Goal: Check status: Check status

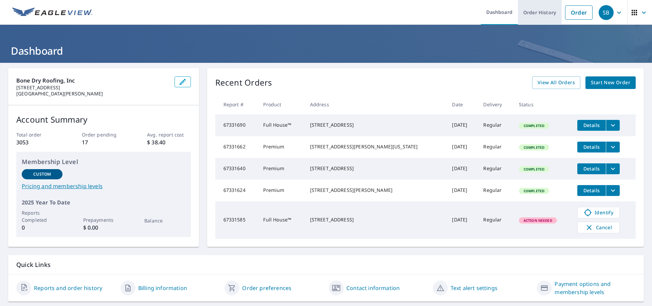
click at [536, 10] on link "Order History" at bounding box center [540, 12] width 44 height 25
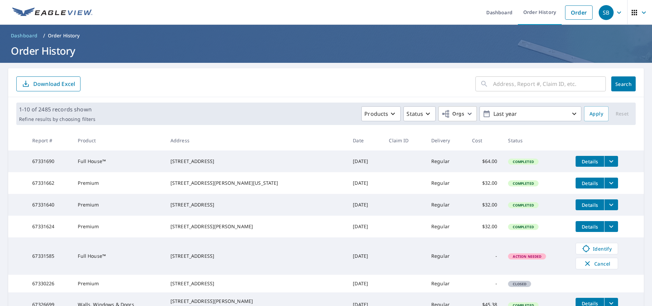
click at [549, 81] on input "text" at bounding box center [549, 83] width 113 height 19
paste input "40 Portwood Mdws"
type input "40 Portwood Mdws"
click at [617, 85] on span "Search" at bounding box center [624, 84] width 14 height 6
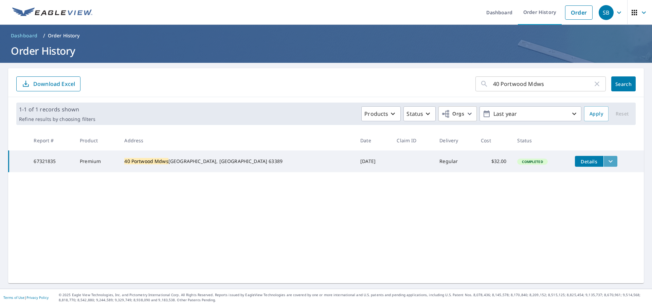
click at [607, 159] on icon "filesDropdownBtn-67321835" at bounding box center [611, 161] width 8 height 8
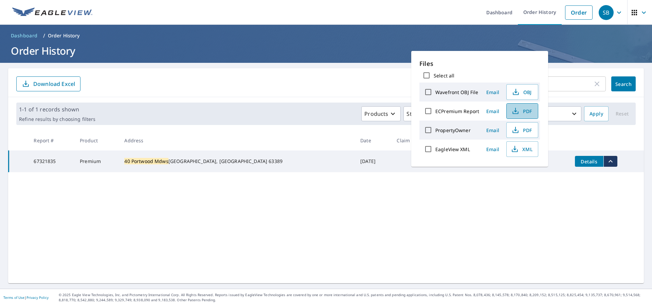
click at [523, 111] on span "PDF" at bounding box center [522, 111] width 22 height 8
click at [360, 74] on div "40 Portwood Mdws ​ Search Download Excel" at bounding box center [326, 82] width 636 height 29
